Goal: Contribute content: Add original content to the website for others to see

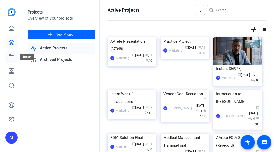
click at [13, 57] on icon at bounding box center [11, 57] width 6 height 6
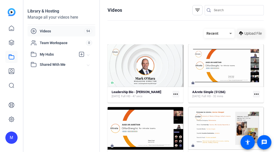
click at [252, 35] on span "Upload File" at bounding box center [253, 33] width 17 height 5
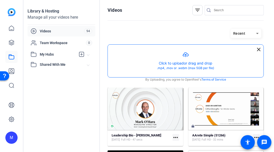
click at [189, 61] on button "button" at bounding box center [186, 61] width 156 height 33
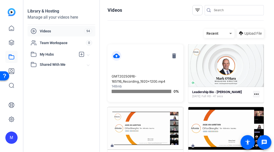
click at [136, 78] on p "GMT20250916-165116_Recording_1920x1200.mp4" at bounding box center [146, 79] width 68 height 10
drag, startPoint x: 136, startPoint y: 78, endPoint x: 127, endPoint y: 78, distance: 8.9
click at [127, 78] on p "GMT20250916-165116_Recording_1920x1200.mp4" at bounding box center [146, 79] width 68 height 10
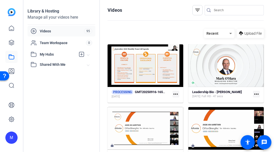
click at [224, 21] on openreel-divider-bar at bounding box center [186, 20] width 156 height 11
click at [10, 44] on icon at bounding box center [11, 42] width 5 height 5
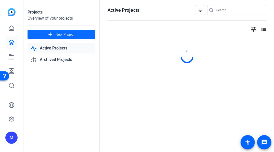
click at [67, 35] on span "New Project" at bounding box center [65, 34] width 19 height 5
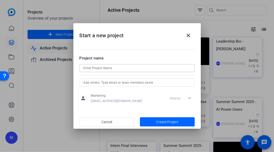
click at [138, 69] on input at bounding box center [137, 68] width 107 height 6
type input "[DATE] Monthly"
click at [185, 37] on span at bounding box center [189, 35] width 12 height 12
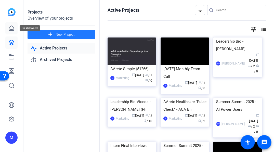
click at [12, 30] on icon at bounding box center [11, 28] width 5 height 5
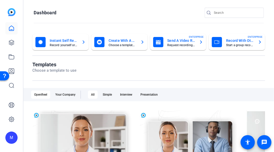
scroll to position [15, 0]
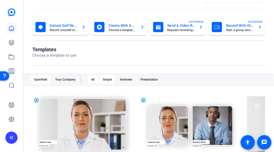
click at [105, 81] on div "Simple" at bounding box center [107, 80] width 15 height 8
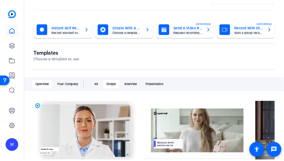
scroll to position [67, 0]
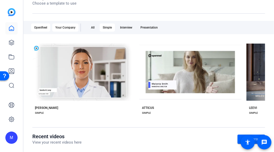
click at [66, 27] on div "Your Company" at bounding box center [65, 27] width 26 height 8
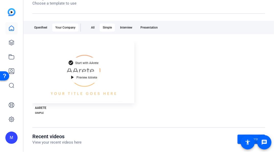
click at [85, 75] on div "play_arrow Preview AArete" at bounding box center [84, 77] width 36 height 11
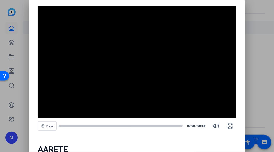
click at [250, 88] on div at bounding box center [137, 76] width 274 height 152
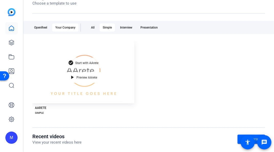
click at [83, 62] on span "Start with AArete" at bounding box center [87, 62] width 23 height 3
